Goal: Book appointment/travel/reservation

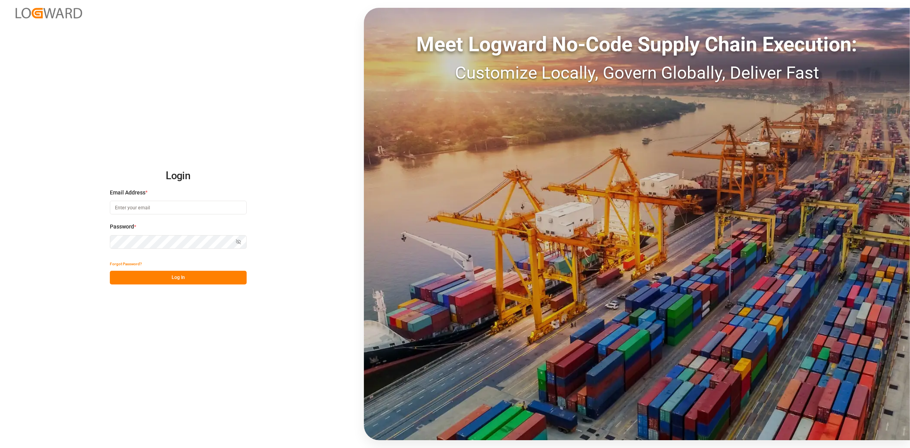
click at [185, 204] on input at bounding box center [178, 208] width 137 height 14
type input "[PERSON_NAME][EMAIL_ADDRESS][DOMAIN_NAME]"
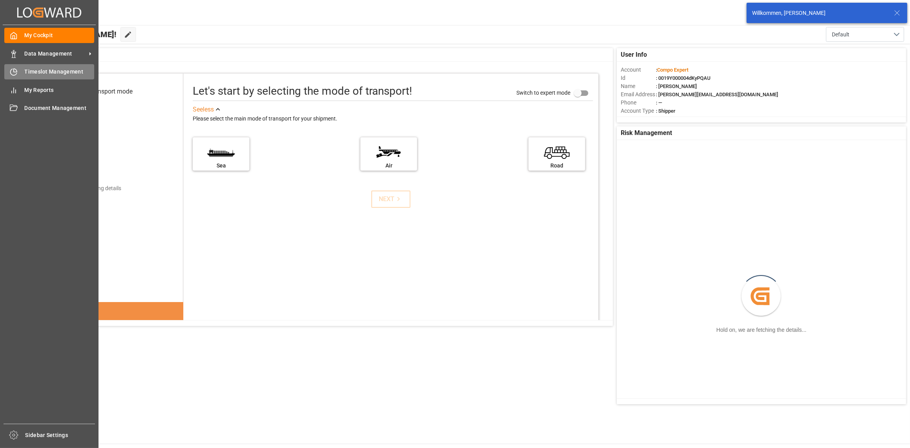
click at [15, 73] on icon at bounding box center [14, 72] width 8 height 8
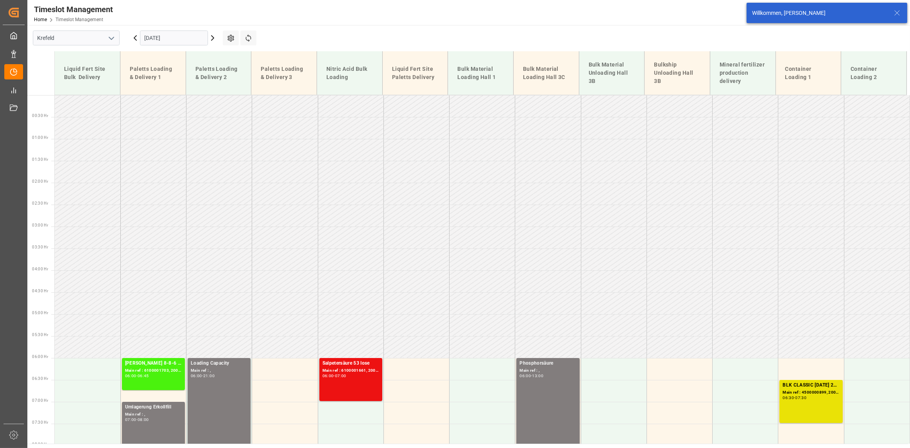
click at [157, 40] on input "[DATE]" at bounding box center [174, 37] width 68 height 15
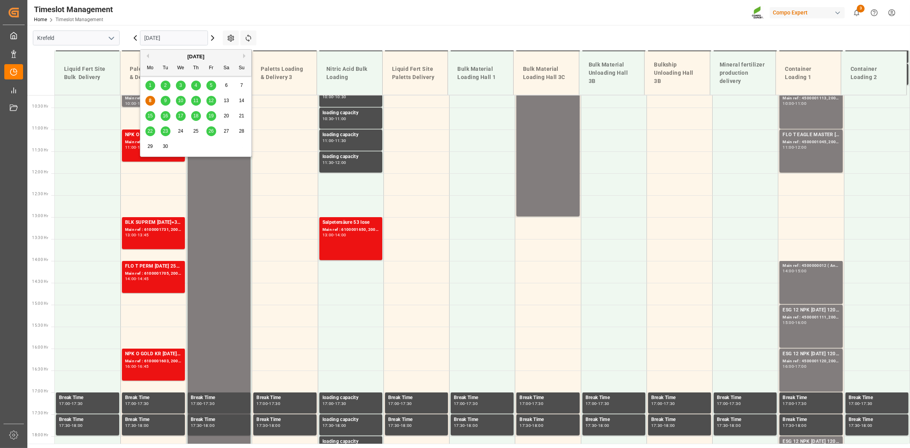
scroll to position [449, 0]
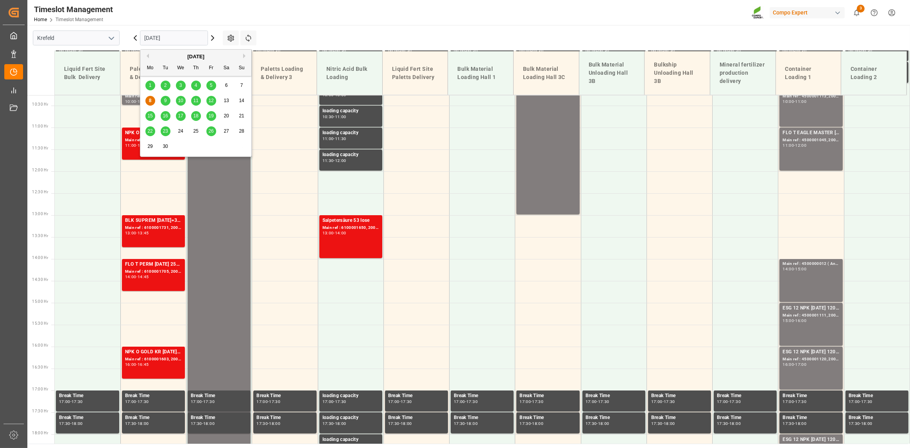
click at [169, 102] on div "9" at bounding box center [166, 100] width 10 height 9
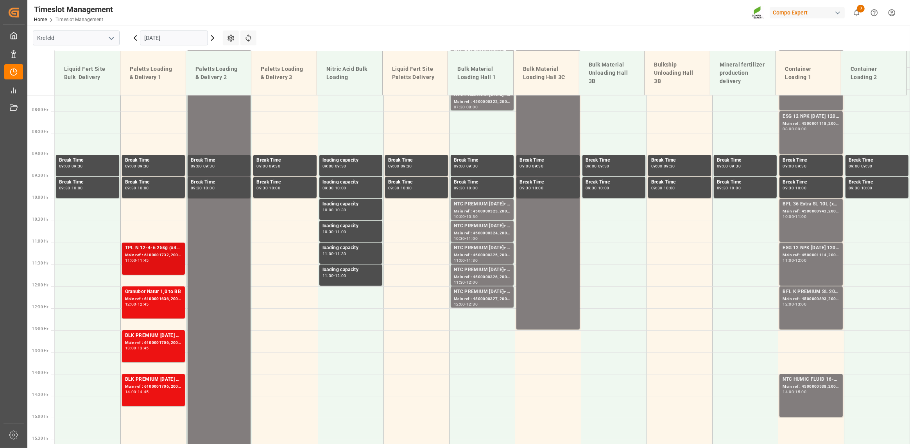
scroll to position [412, 0]
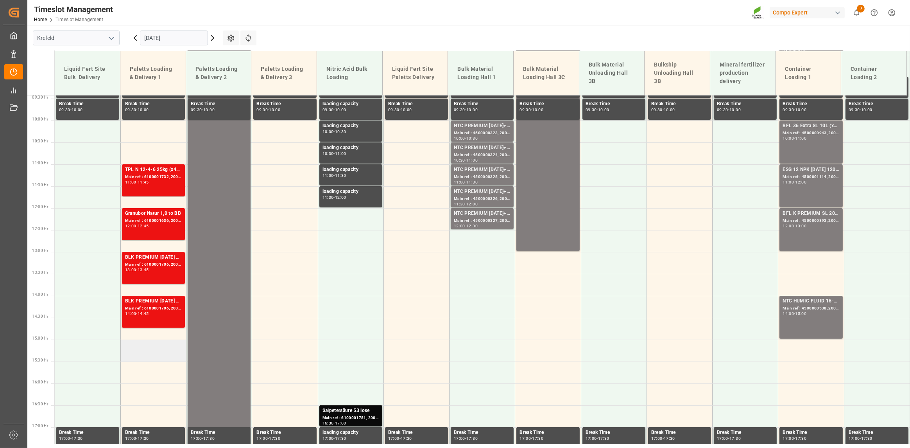
click at [151, 347] on td at bounding box center [153, 350] width 66 height 22
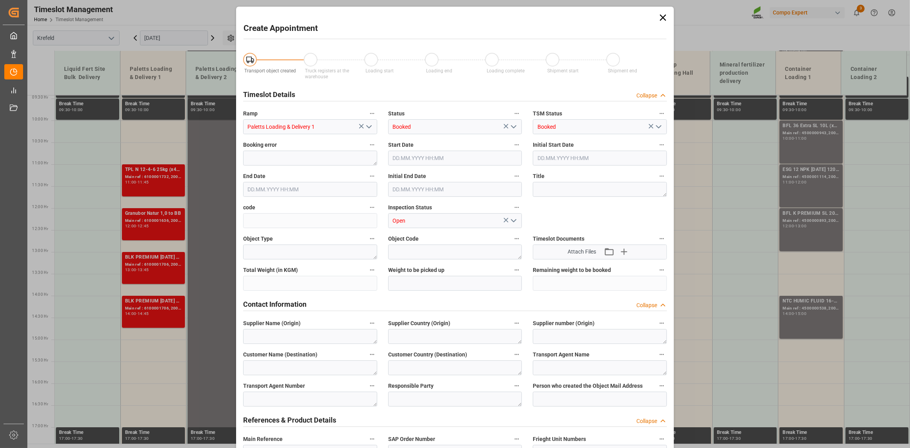
click at [146, 347] on div "Create Appointment Transport object created Truck registers at the warehouse Lo…" at bounding box center [455, 224] width 910 height 448
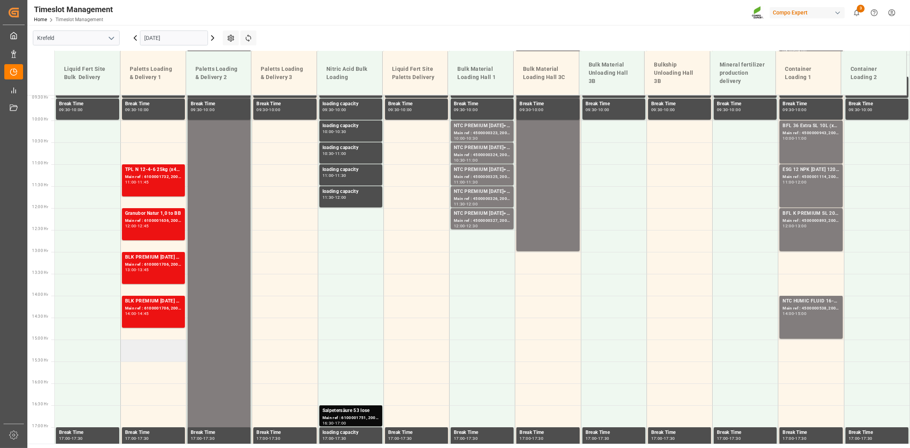
click at [151, 346] on td at bounding box center [153, 350] width 66 height 22
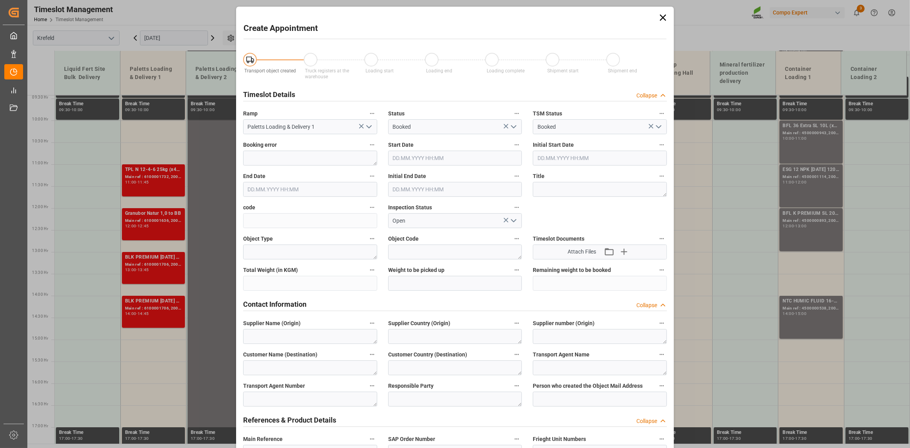
type input "[DATE] 15:00"
type input "[DATE] 15:30"
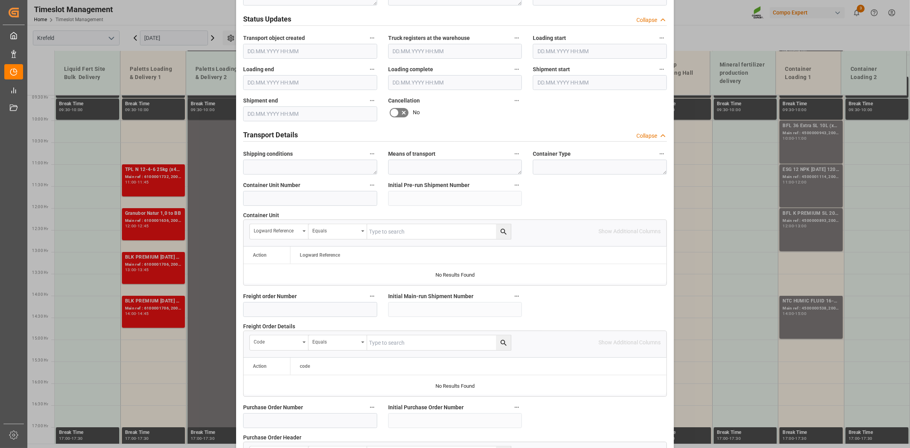
scroll to position [480, 0]
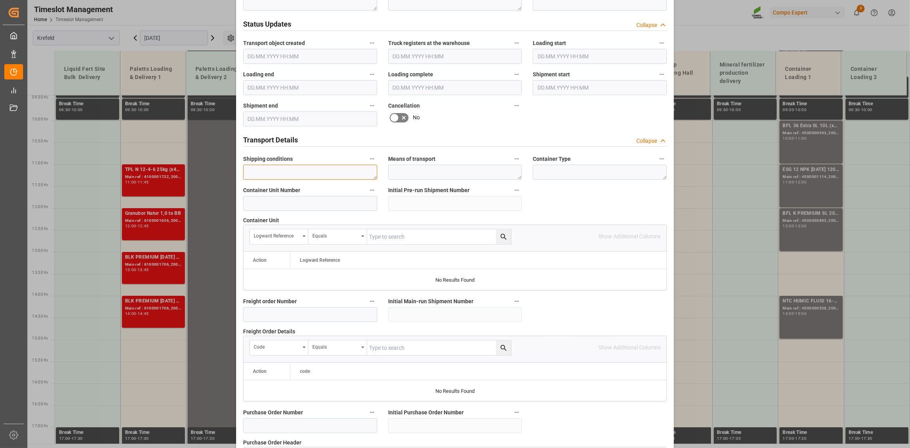
click at [280, 171] on textarea at bounding box center [310, 172] width 134 height 15
click at [289, 196] on input at bounding box center [310, 203] width 134 height 15
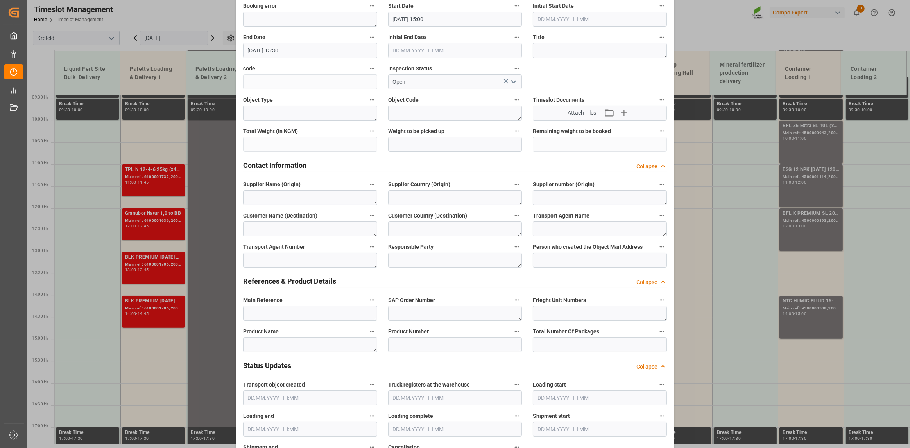
scroll to position [156, 0]
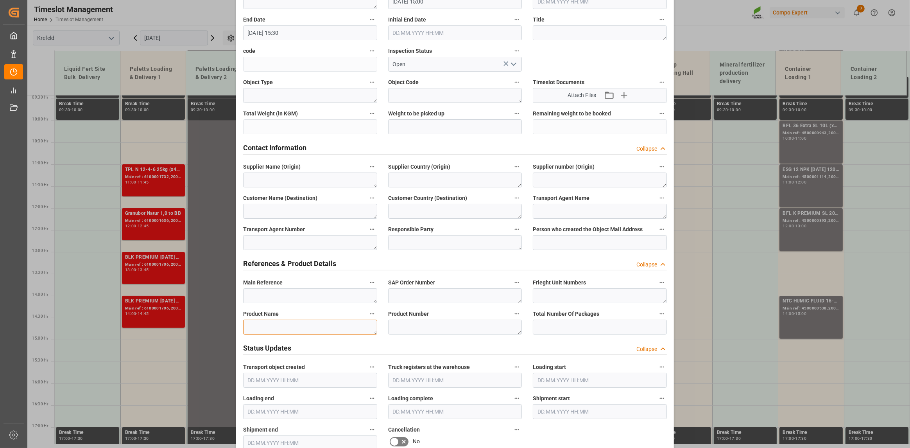
click at [296, 320] on textarea at bounding box center [310, 326] width 134 height 15
click at [292, 292] on textarea at bounding box center [310, 295] width 134 height 15
paste textarea "6100001704"
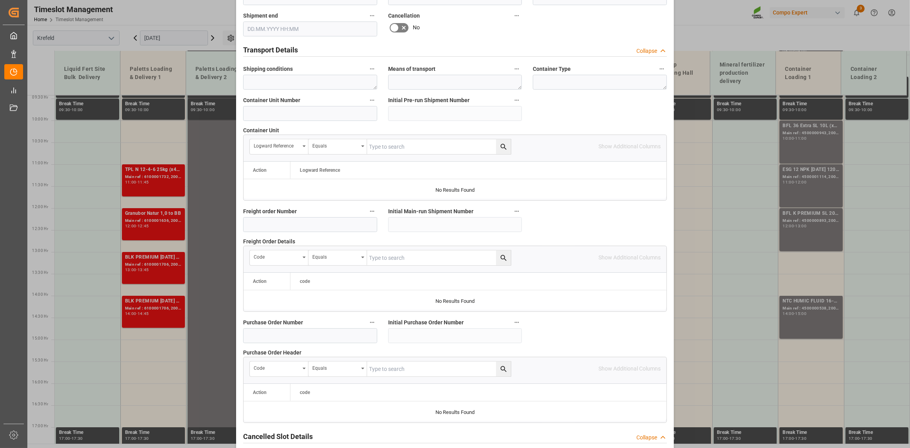
scroll to position [636, 0]
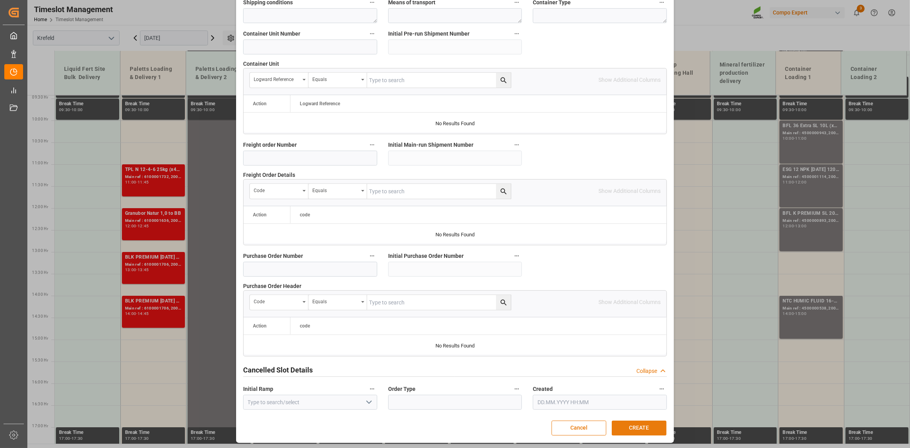
type textarea "6100001704"
click at [644, 428] on button "CREATE" at bounding box center [639, 427] width 55 height 15
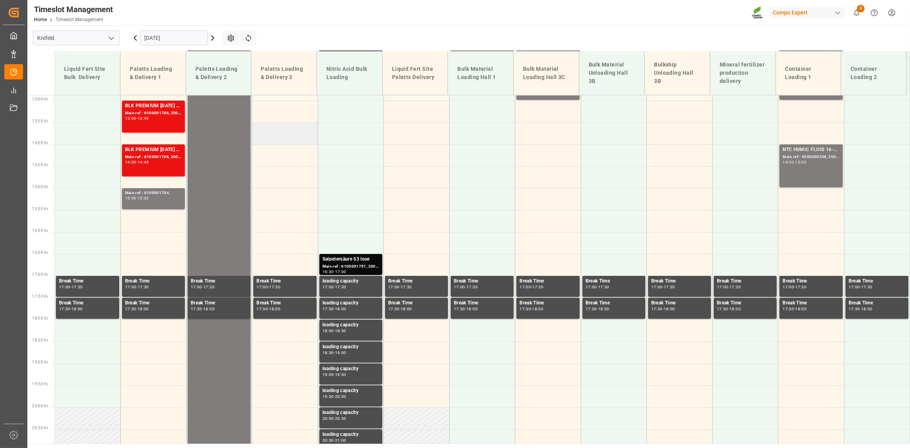
scroll to position [468, 0]
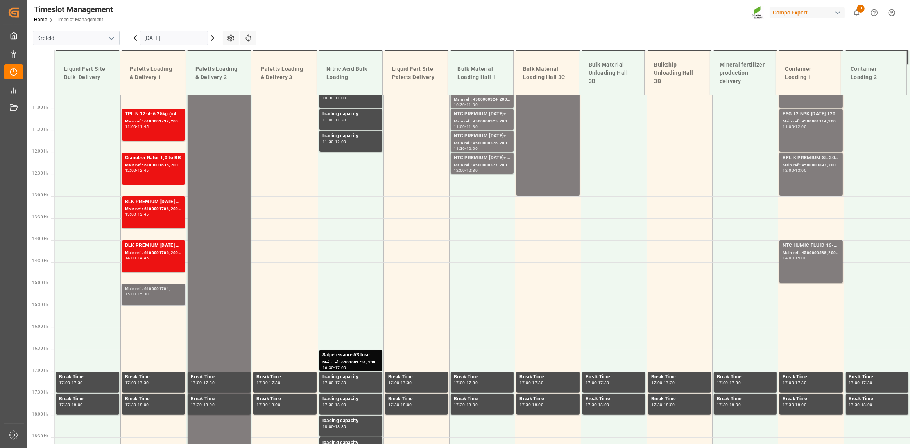
click at [161, 294] on div "15:00 - 15:30" at bounding box center [153, 294] width 57 height 4
click at [153, 292] on div "15:00 - 15:30" at bounding box center [153, 294] width 57 height 4
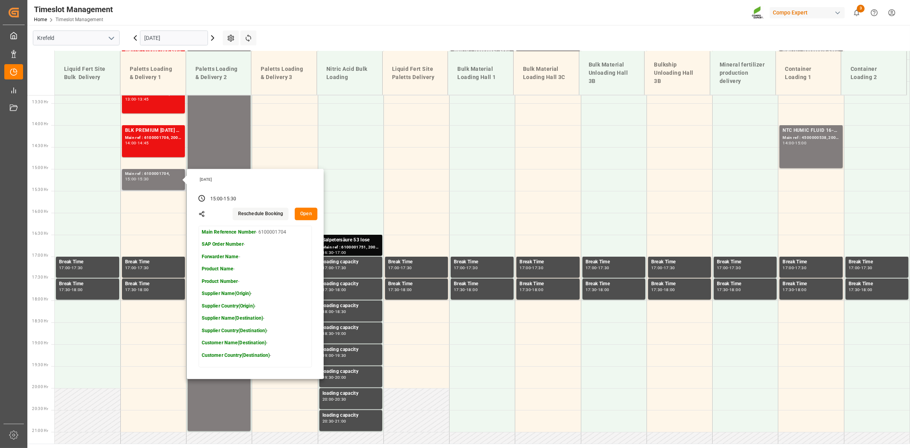
scroll to position [585, 0]
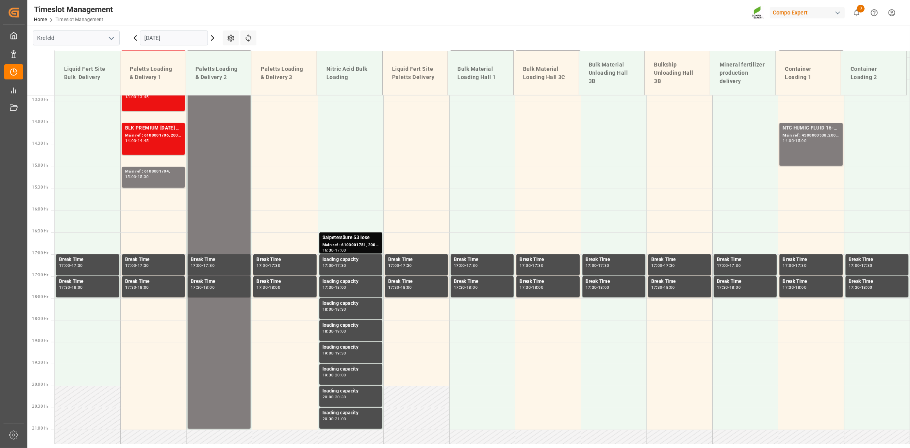
click at [152, 180] on div "Main ref : 6100001704, 15:00 - 15:30" at bounding box center [153, 177] width 57 height 18
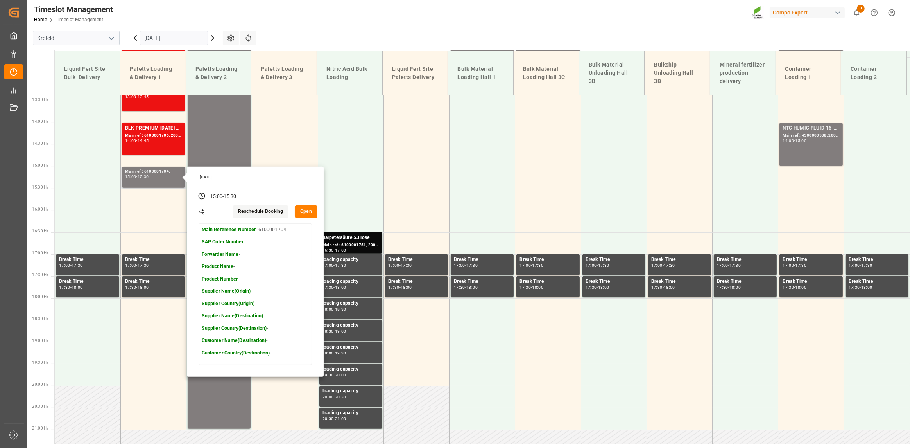
click at [309, 211] on button "Open" at bounding box center [306, 211] width 23 height 13
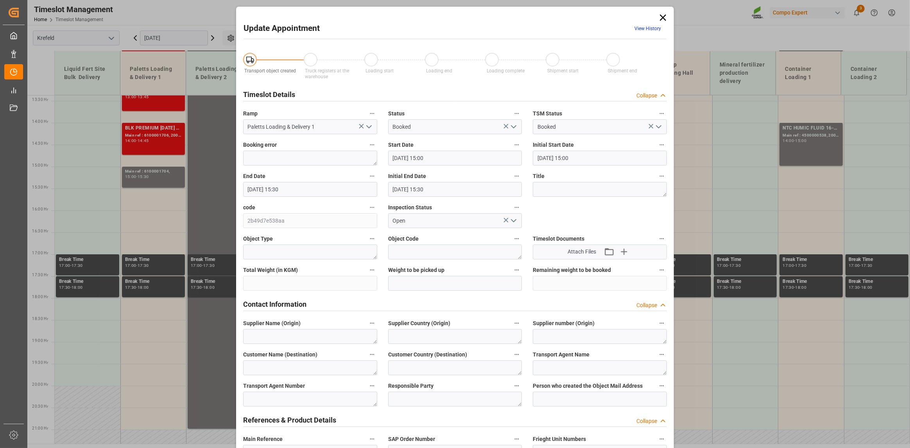
type input "[DATE] 15:00"
type input "[DATE] 15:30"
type input "[DATE] 10:51"
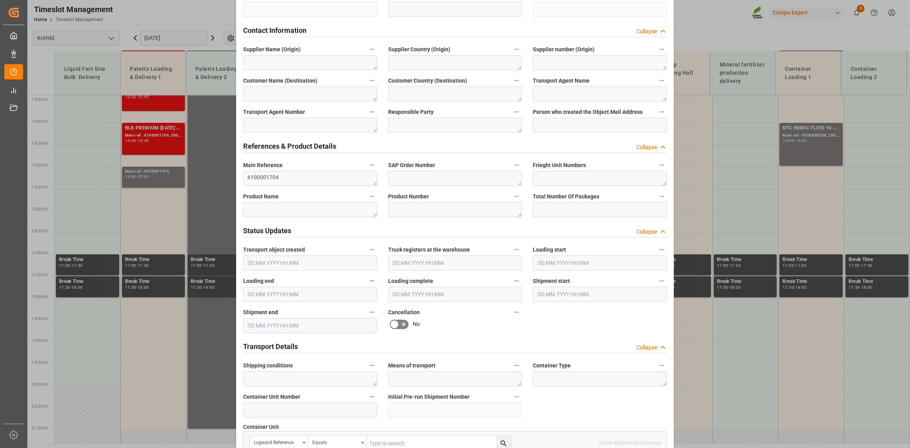
scroll to position [0, 0]
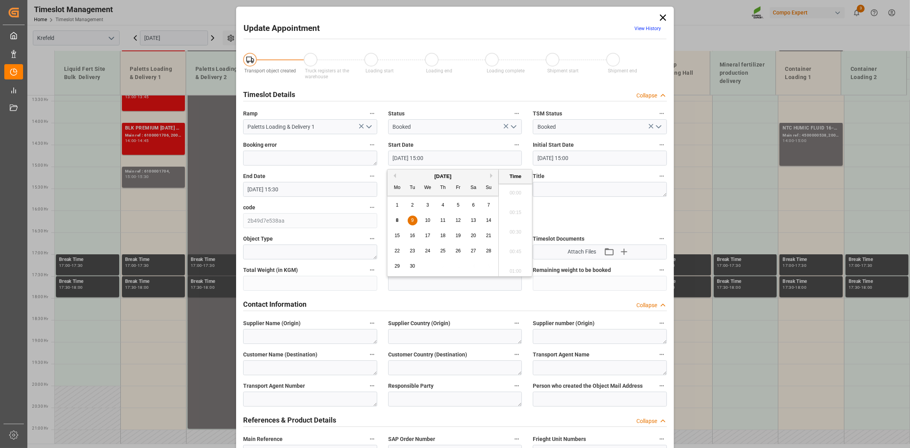
click at [430, 159] on input "[DATE] 15:00" at bounding box center [455, 158] width 134 height 15
click at [467, 157] on input "[DATE] 15:00" at bounding box center [455, 158] width 134 height 15
click at [567, 184] on textarea at bounding box center [600, 189] width 134 height 15
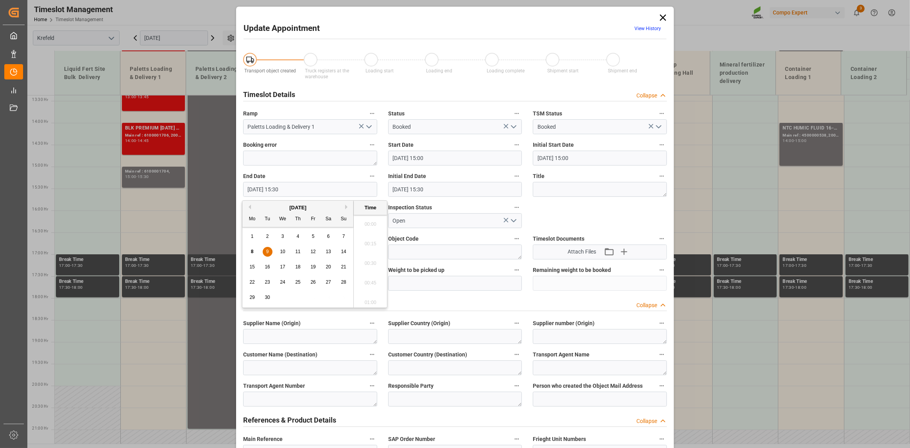
click at [301, 190] on input "[DATE] 15:30" at bounding box center [310, 189] width 134 height 15
click at [364, 265] on ul "00:00 00:15 00:30 00:45 01:00 01:15 01:30 01:45 02:00 02:15 02:30 02:45 03:00 0…" at bounding box center [370, 261] width 33 height 93
drag, startPoint x: 457, startPoint y: 215, endPoint x: 432, endPoint y: 186, distance: 38.2
click at [456, 215] on input "Open" at bounding box center [455, 220] width 134 height 15
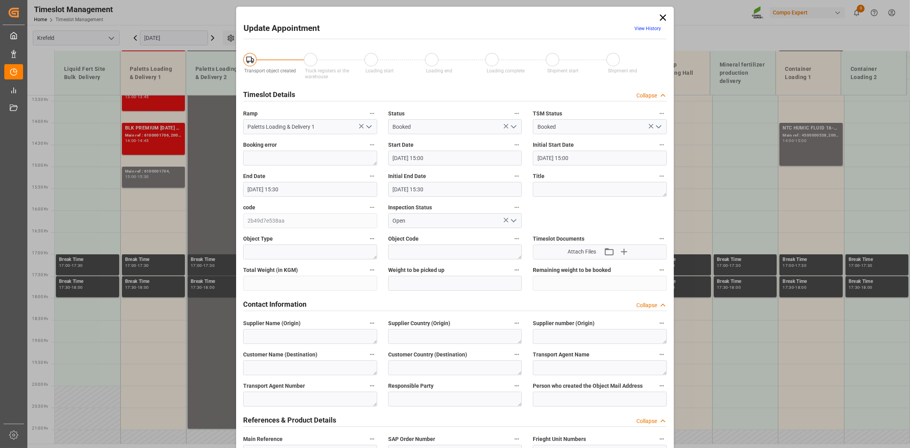
click at [427, 181] on label "Initial End Date" at bounding box center [455, 176] width 134 height 11
click at [512, 181] on button "Initial End Date" at bounding box center [517, 176] width 10 height 10
click at [435, 189] on div at bounding box center [455, 224] width 910 height 448
click at [357, 192] on input "[DATE] 15:30" at bounding box center [310, 189] width 134 height 15
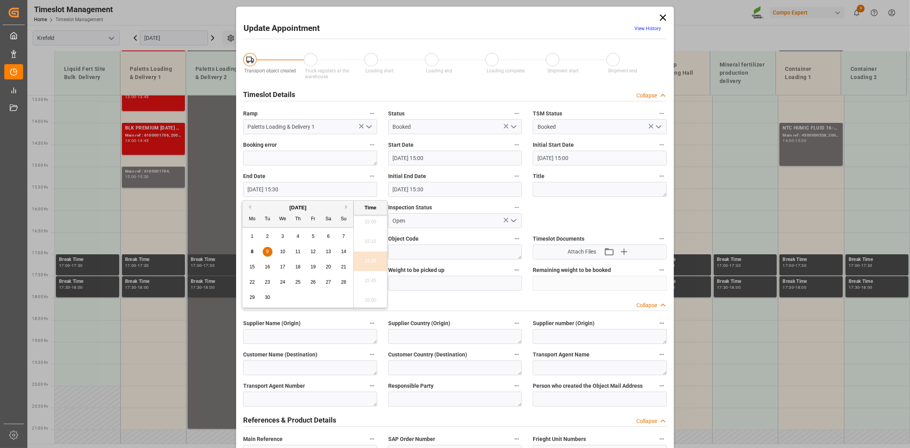
click at [379, 267] on ul "00:00 00:15 00:30 00:45 01:00 01:15 01:30 01:45 02:00 02:15 02:30 02:45 03:00 0…" at bounding box center [370, 261] width 33 height 93
click at [665, 16] on icon at bounding box center [663, 17] width 11 height 11
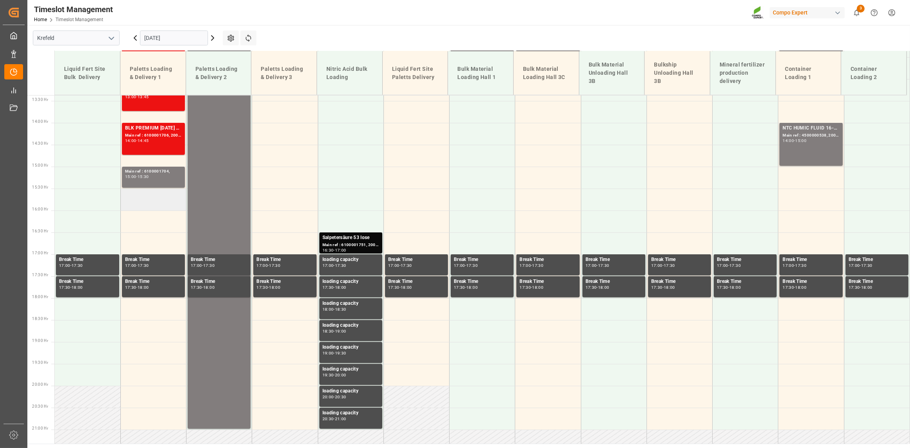
drag, startPoint x: 161, startPoint y: 187, endPoint x: 157, endPoint y: 202, distance: 15.1
click at [154, 212] on tbody "Loading Capacity Main ref : , 06:00 - 21:00 NTC PREMIUM [DATE]+3+TE BULK Main r…" at bounding box center [482, 35] width 855 height 1051
click at [152, 134] on div "Main ref : 6100001706, 2000001285" at bounding box center [153, 135] width 57 height 7
click at [147, 140] on div "14:45" at bounding box center [143, 141] width 11 height 4
click at [153, 176] on div "15:00 - 15:30" at bounding box center [153, 177] width 57 height 4
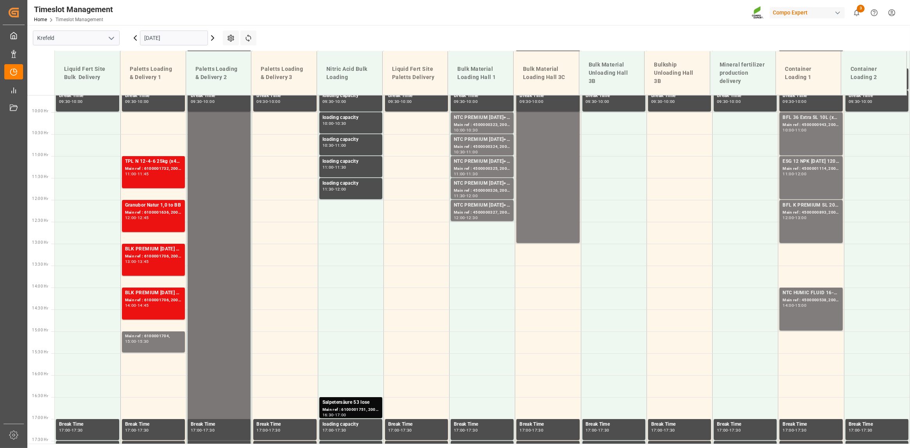
scroll to position [429, 0]
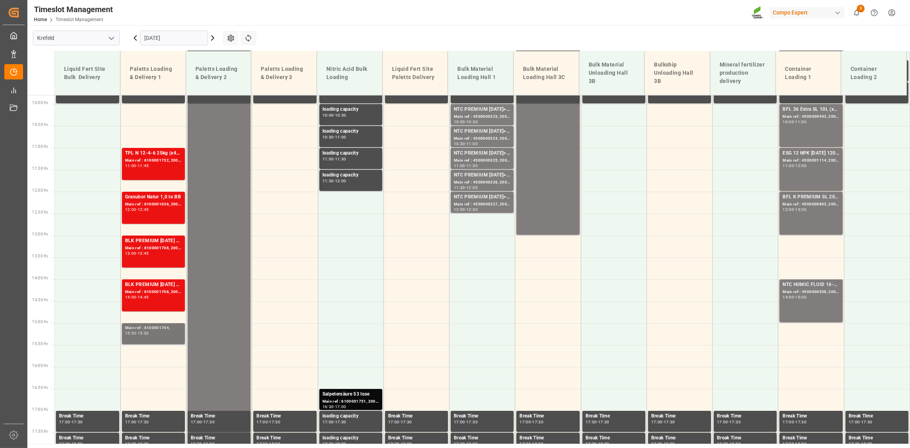
click at [147, 328] on div "Main ref : 6100001704," at bounding box center [153, 327] width 57 height 7
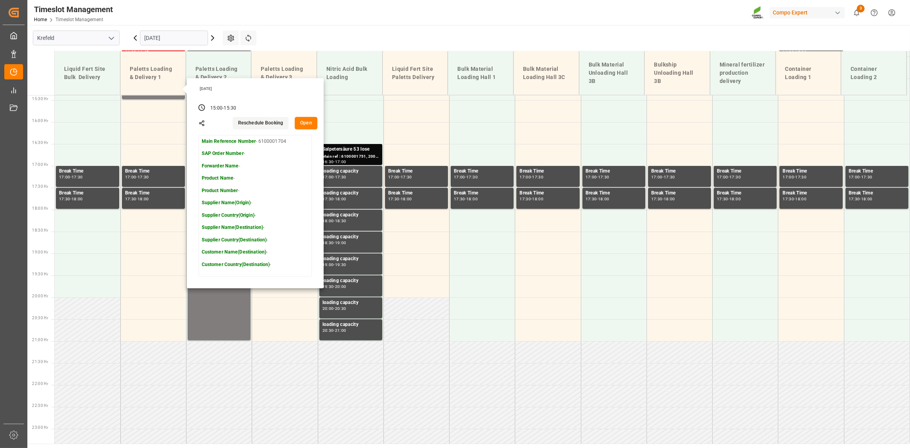
scroll to position [585, 0]
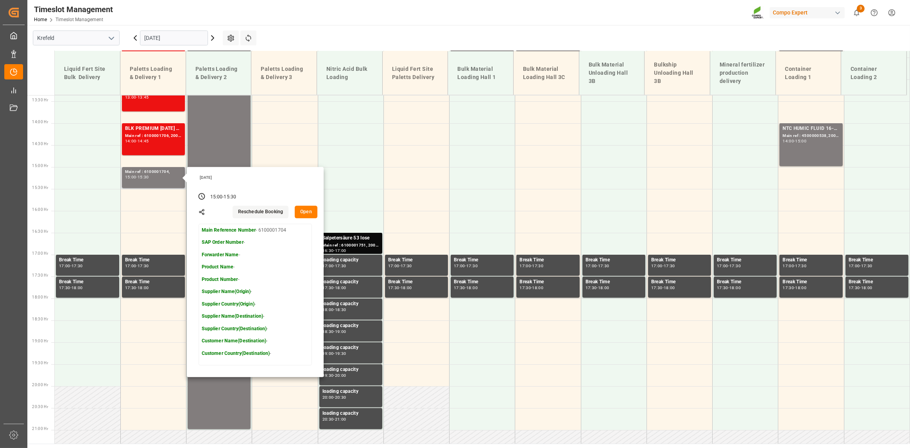
click at [299, 211] on button "Open" at bounding box center [306, 212] width 23 height 13
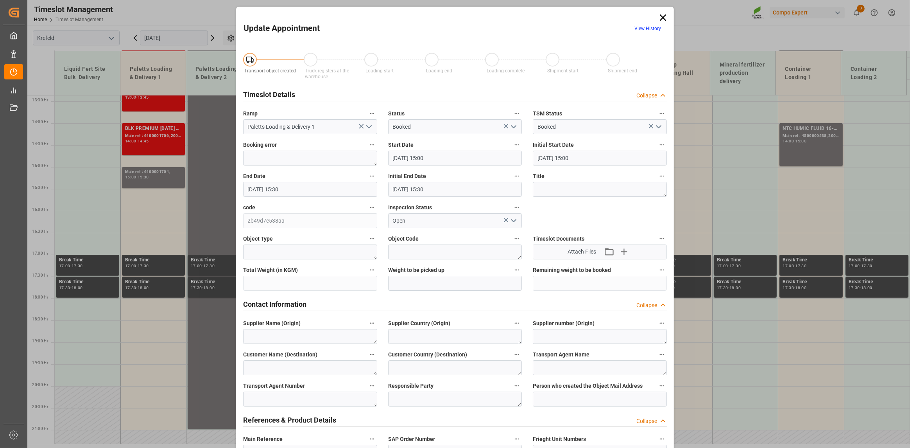
type input "[DATE] 15:00"
type input "[DATE] 15:30"
type input "[DATE] 10:51"
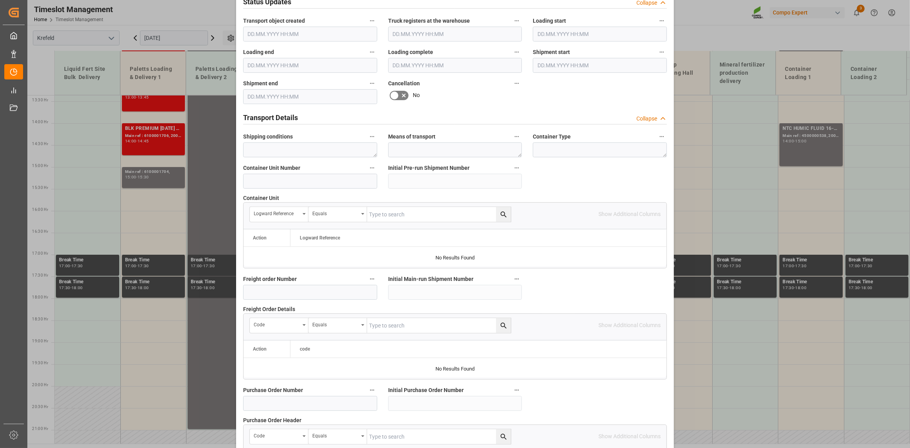
scroll to position [508, 0]
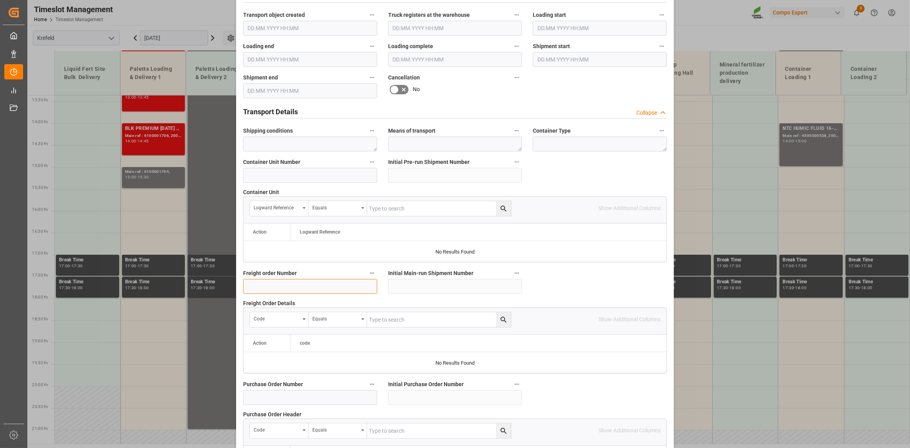
click at [339, 284] on input at bounding box center [310, 286] width 134 height 15
paste input "6100001704"
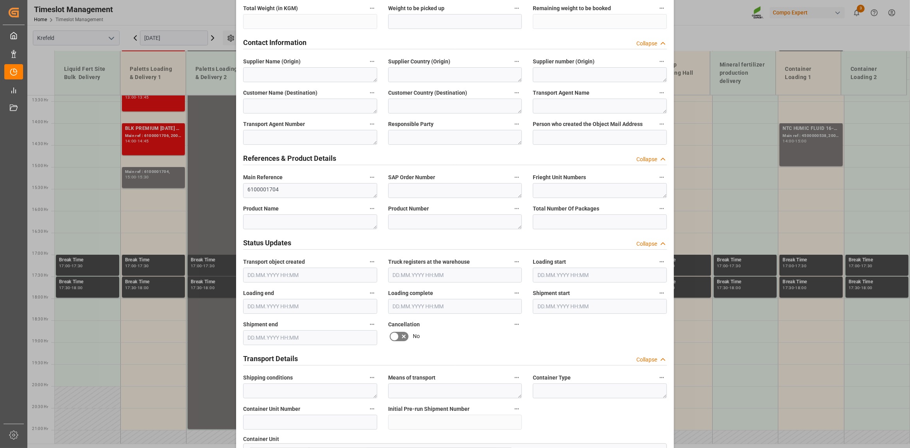
scroll to position [156, 0]
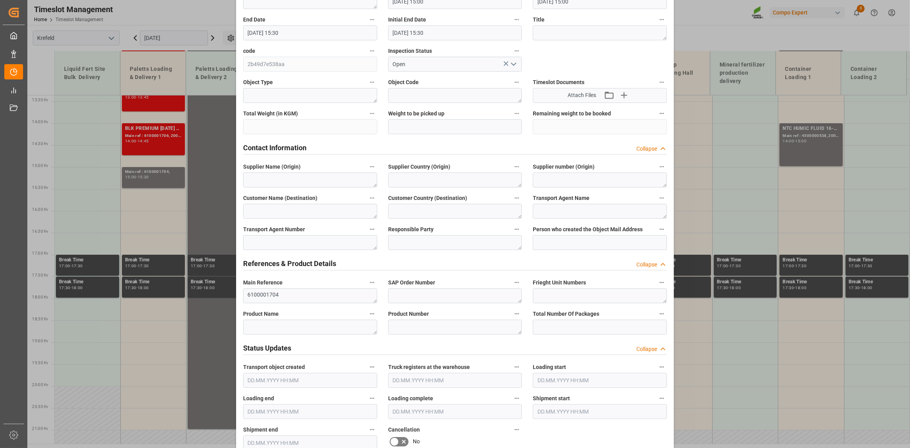
type input "6100001704"
drag, startPoint x: 282, startPoint y: 297, endPoint x: 217, endPoint y: 302, distance: 65.5
click at [217, 302] on div "Update Appointment View History Transport object created Truck registers at the…" at bounding box center [455, 224] width 910 height 448
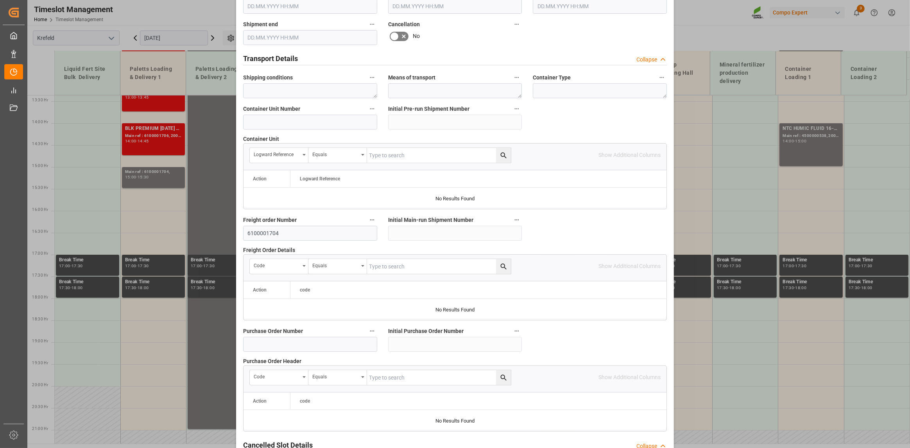
scroll to position [636, 0]
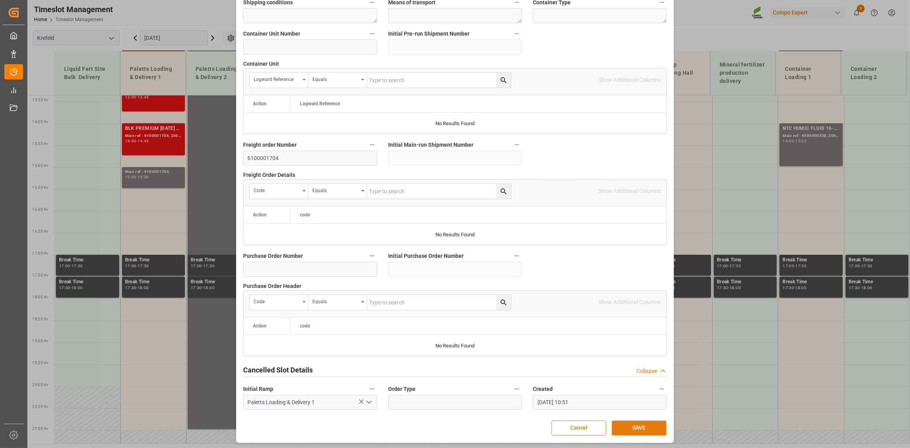
click at [638, 421] on button "SAVE" at bounding box center [639, 427] width 55 height 15
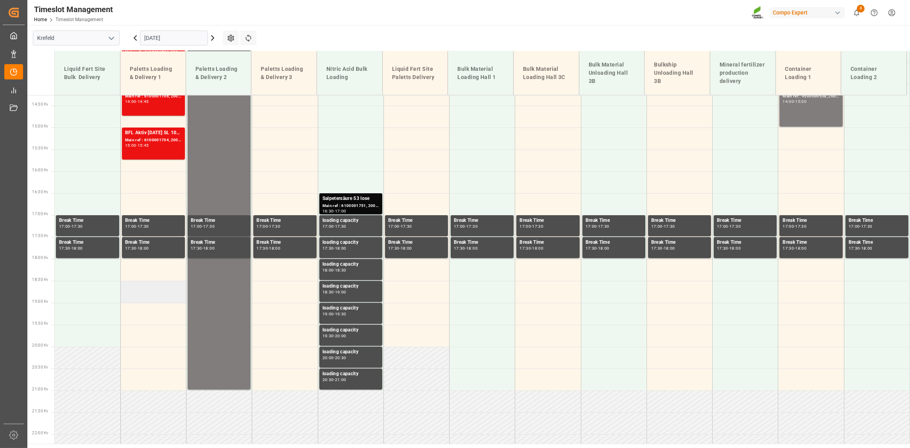
scroll to position [390, 0]
